Goal: Transaction & Acquisition: Purchase product/service

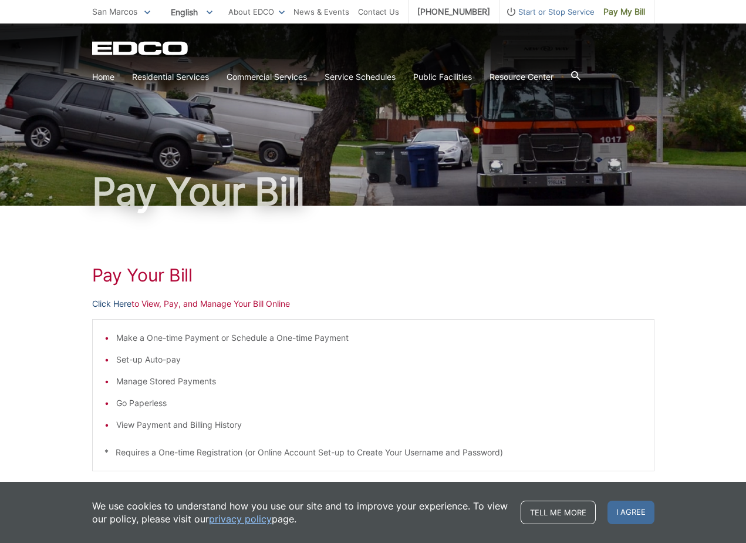
click at [113, 306] on link "Click Here" at bounding box center [111, 303] width 39 height 13
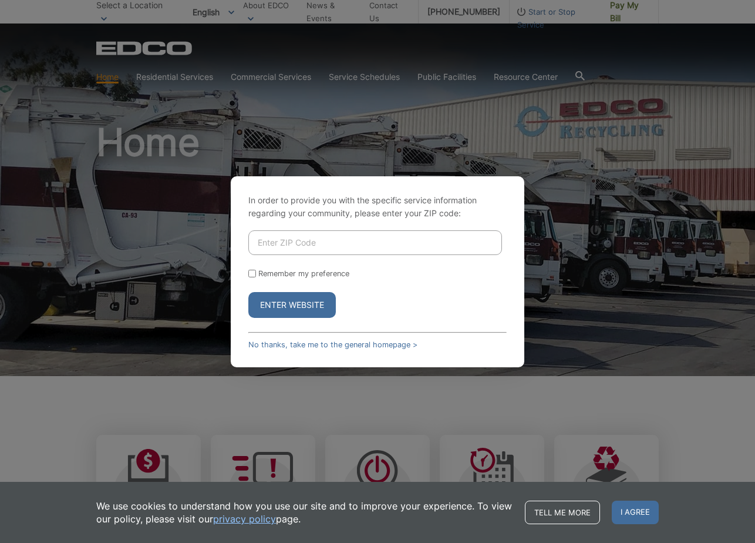
click at [309, 240] on input "Enter ZIP Code" at bounding box center [375, 242] width 254 height 25
type input "92082"
click at [292, 315] on button "Enter Website" at bounding box center [291, 305] width 87 height 26
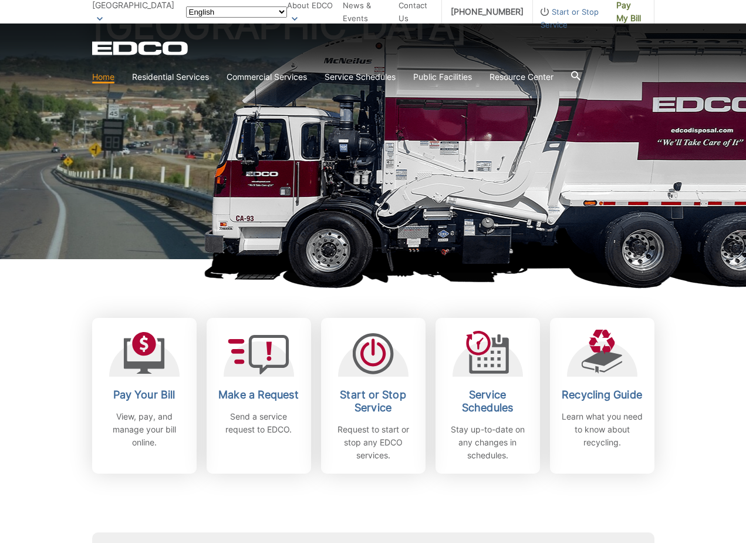
scroll to position [117, 0]
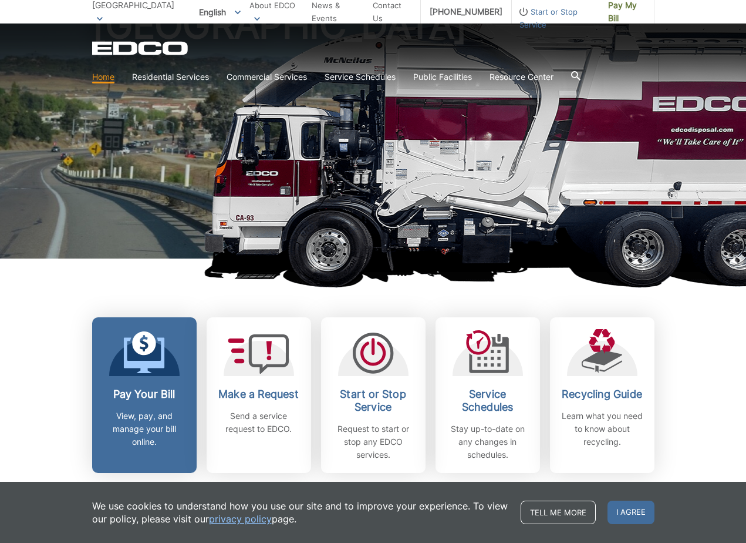
click at [160, 358] on icon at bounding box center [143, 352] width 41 height 42
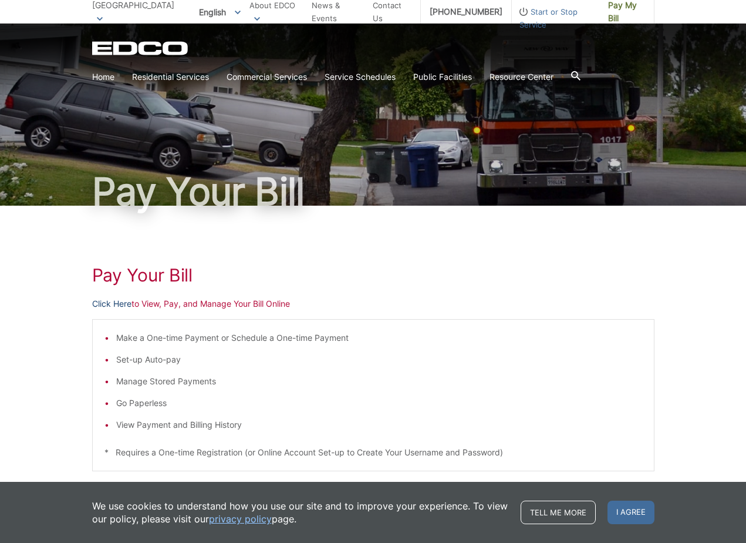
click at [122, 304] on link "Click Here" at bounding box center [111, 303] width 39 height 13
